Goal: Contribute content: Add original content to the website for others to see

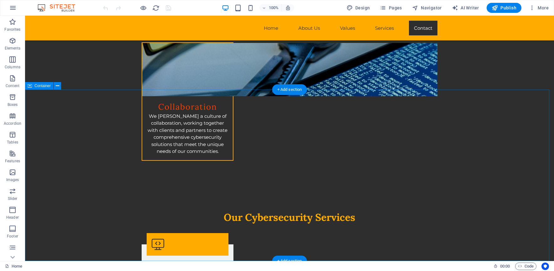
scroll to position [940, 0]
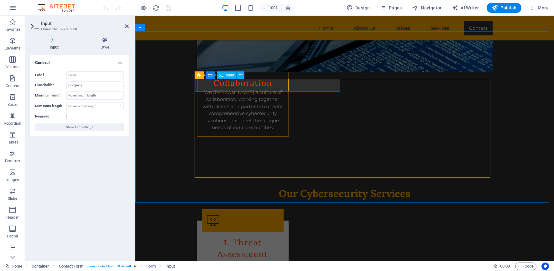
drag, startPoint x: 226, startPoint y: 86, endPoint x: 222, endPoint y: 83, distance: 5.2
drag, startPoint x: 199, startPoint y: 86, endPoint x: 218, endPoint y: 86, distance: 19.1
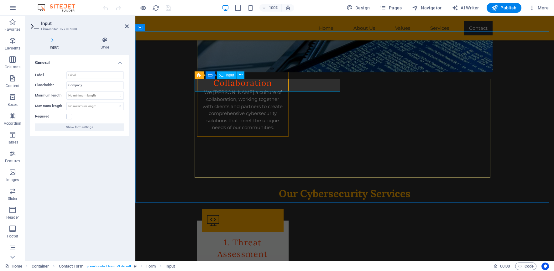
click at [97, 74] on input "Label" at bounding box center [94, 75] width 57 height 8
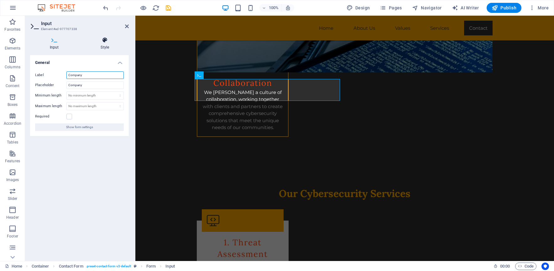
type input "Company"
click at [100, 42] on icon at bounding box center [105, 40] width 48 height 6
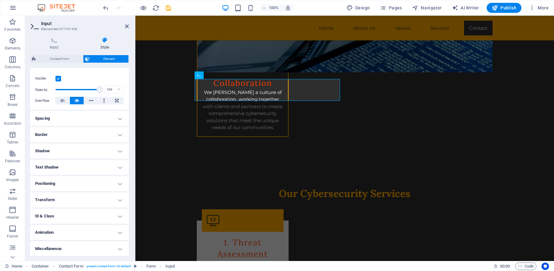
scroll to position [77, 0]
click at [99, 150] on h4 "Shadow" at bounding box center [79, 150] width 99 height 15
click at [92, 153] on h4 "Shadow" at bounding box center [79, 148] width 99 height 11
click at [85, 167] on h4 "Text Shadow" at bounding box center [79, 167] width 99 height 15
click at [85, 167] on h4 "Text Shadow" at bounding box center [79, 165] width 99 height 11
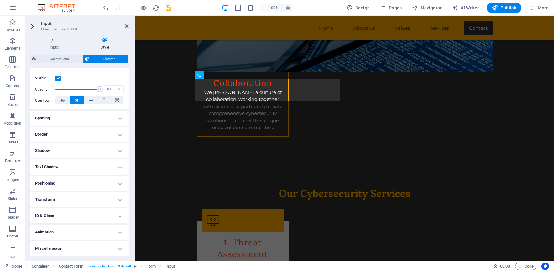
click at [105, 169] on h4 "Text Shadow" at bounding box center [79, 167] width 99 height 15
click at [83, 179] on button "None" at bounding box center [79, 180] width 28 height 8
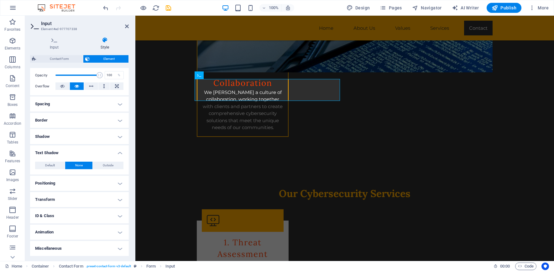
scroll to position [0, 0]
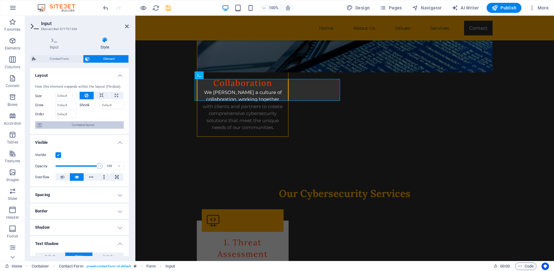
click at [84, 126] on span "Container layout" at bounding box center [83, 125] width 78 height 8
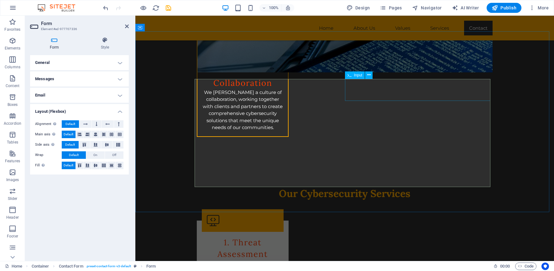
drag, startPoint x: 370, startPoint y: 86, endPoint x: 338, endPoint y: 86, distance: 32.0
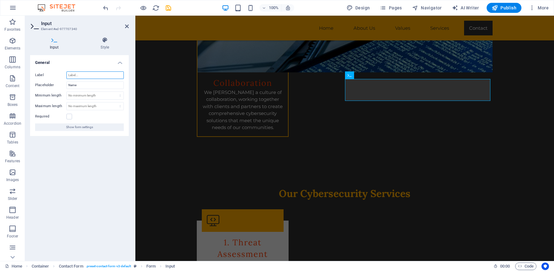
click at [99, 75] on input "Label" at bounding box center [94, 75] width 57 height 8
click at [205, 105] on div "Input" at bounding box center [205, 102] width 20 height 8
type input "Name"
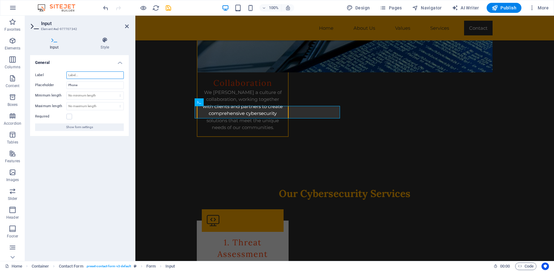
click at [81, 74] on input "Label" at bounding box center [94, 75] width 57 height 8
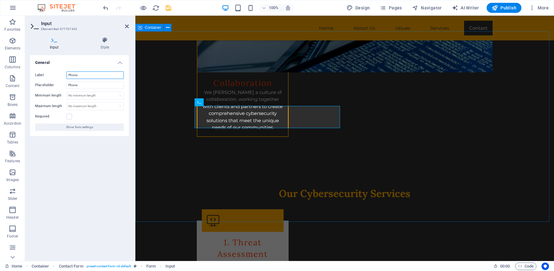
type input "Phone"
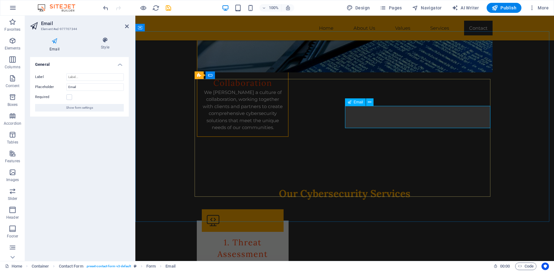
click at [89, 75] on input "Label" at bounding box center [94, 77] width 57 height 8
type input "Email"
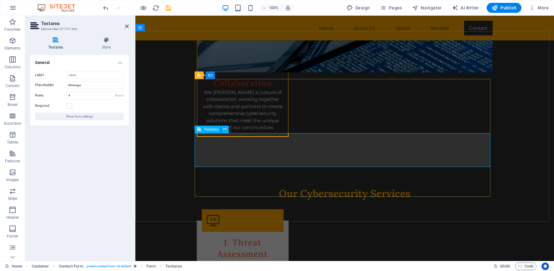
click at [87, 75] on input "Label" at bounding box center [94, 75] width 57 height 8
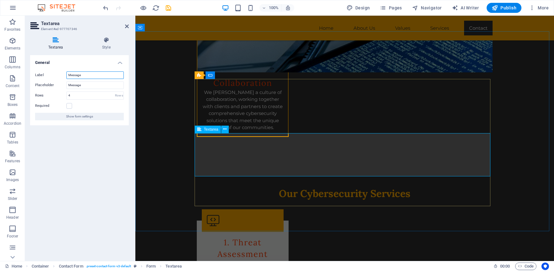
type input "Message"
click at [88, 139] on div "General Label Message Placeholder Message Rows 4 Rows Required Show form settin…" at bounding box center [79, 155] width 99 height 201
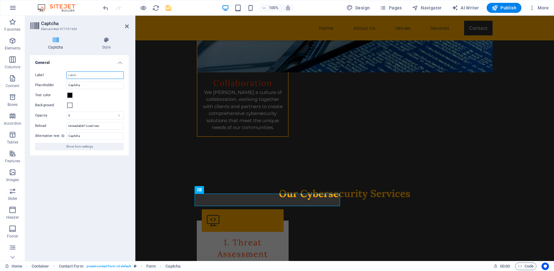
click at [85, 76] on input "Label" at bounding box center [94, 75] width 57 height 8
type input "c"
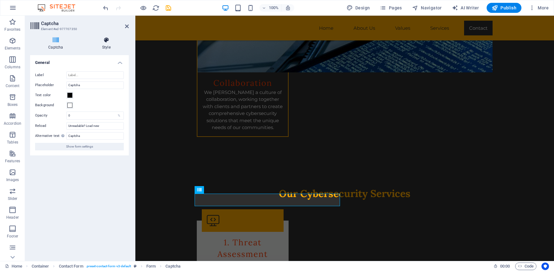
click at [107, 42] on icon at bounding box center [106, 40] width 45 height 6
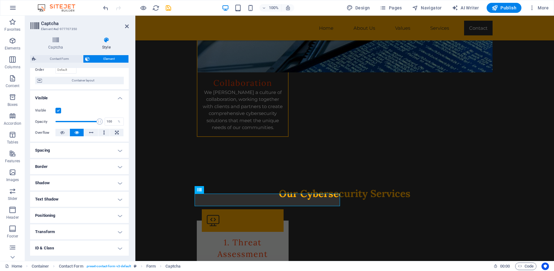
scroll to position [77, 0]
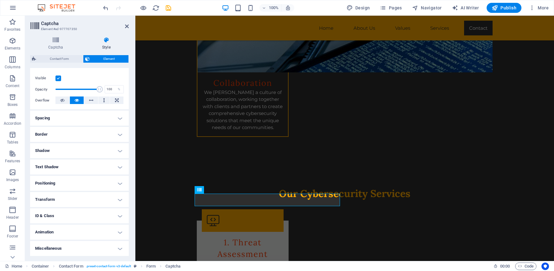
click at [92, 165] on h4 "Text Shadow" at bounding box center [79, 167] width 99 height 15
click at [107, 181] on span "Outside" at bounding box center [108, 180] width 11 height 8
type input "2"
type input "4"
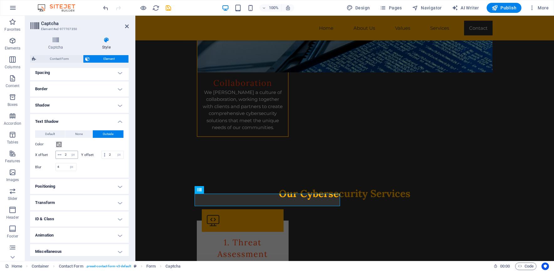
scroll to position [133, 0]
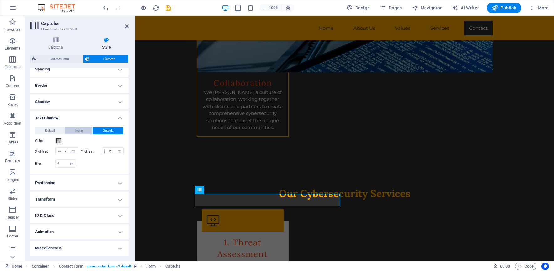
click at [80, 127] on span "None" at bounding box center [79, 131] width 8 height 8
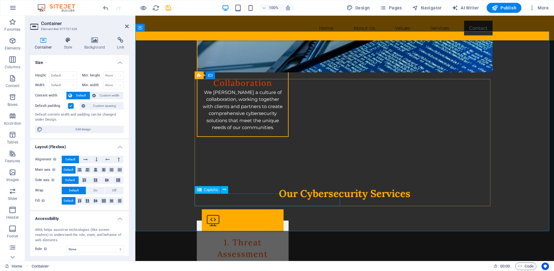
click at [226, 191] on icon at bounding box center [224, 189] width 3 height 7
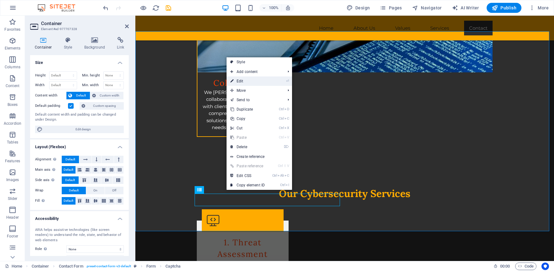
click at [275, 79] on li "⏎ Edit" at bounding box center [259, 80] width 65 height 9
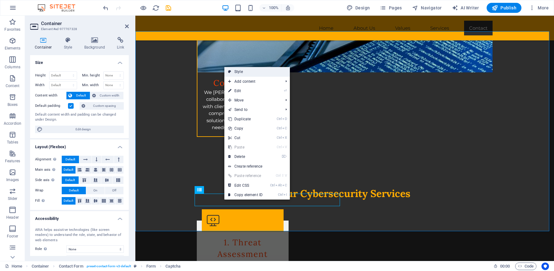
click at [253, 72] on link "Style" at bounding box center [256, 71] width 65 height 9
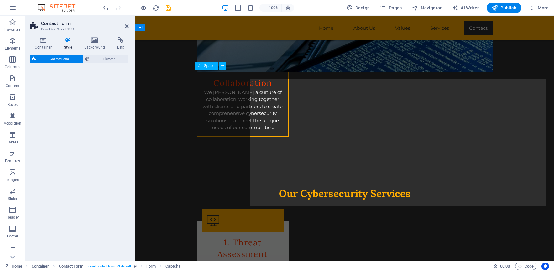
select select "rem"
select select "preset-contact-form-v3-default"
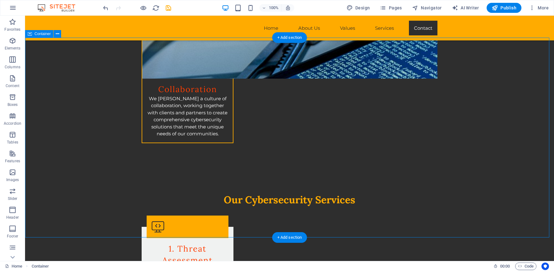
scroll to position [940, 0]
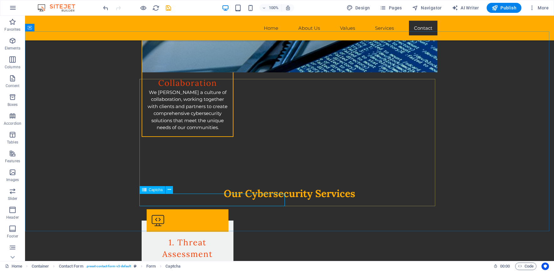
click at [149, 191] on span "Captcha" at bounding box center [156, 190] width 14 height 4
drag, startPoint x: 128, startPoint y: 201, endPoint x: 98, endPoint y: 169, distance: 44.3
drag, startPoint x: 178, startPoint y: 204, endPoint x: 160, endPoint y: 215, distance: 20.6
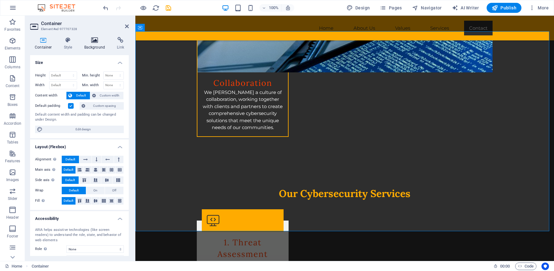
click at [89, 37] on icon at bounding box center [95, 40] width 30 height 6
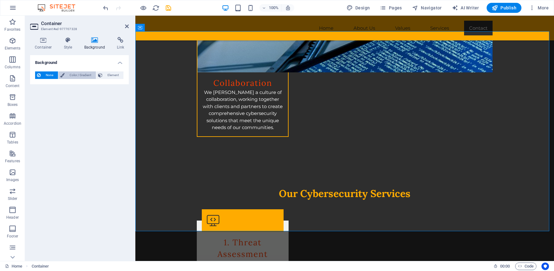
click at [79, 74] on span "Color / Gradient" at bounding box center [80, 75] width 28 height 8
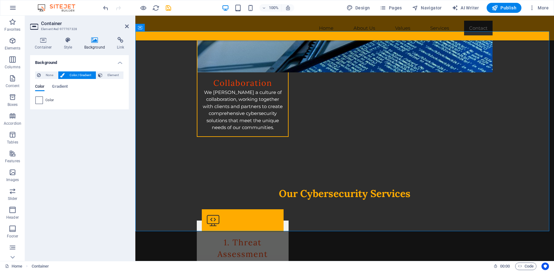
click at [39, 100] on span at bounding box center [39, 100] width 7 height 7
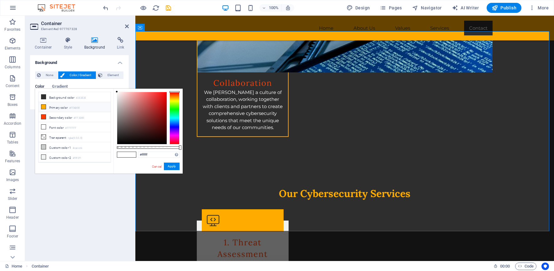
click at [48, 105] on li "Primary color #FFAB00" at bounding box center [75, 107] width 72 height 10
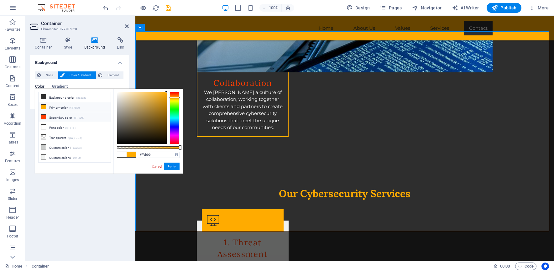
click at [53, 117] on li "Secondary color #FF3D00" at bounding box center [75, 117] width 72 height 10
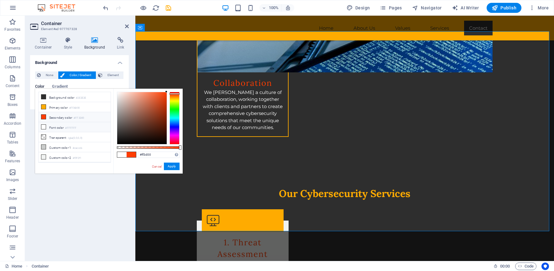
click at [56, 125] on li "Font color #FFFFFF" at bounding box center [75, 127] width 72 height 10
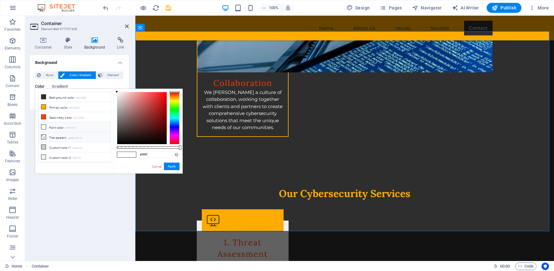
click at [58, 136] on li "Transparent rgba(0,0,0,.0)" at bounding box center [75, 137] width 72 height 10
click at [60, 143] on li "Custom color 1 #cacccb" at bounding box center [75, 147] width 72 height 10
type input "#cacccb"
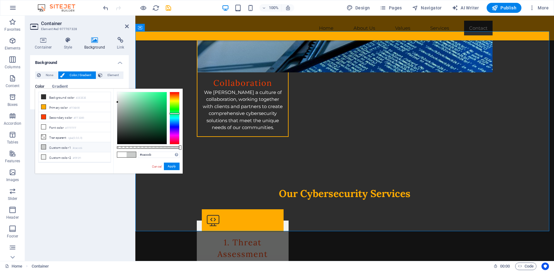
click at [97, 217] on div "Background None Color / Gradient Element Stretch background to full-width Color…" at bounding box center [79, 155] width 99 height 201
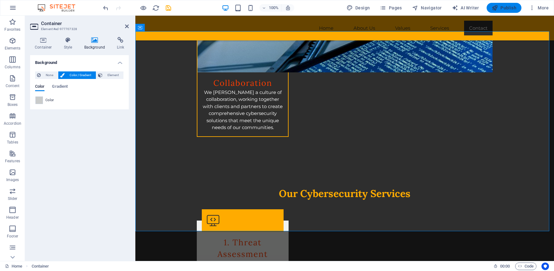
click at [500, 6] on span "Publish" at bounding box center [504, 8] width 25 height 6
checkbox input "false"
